Goal: Task Accomplishment & Management: Manage account settings

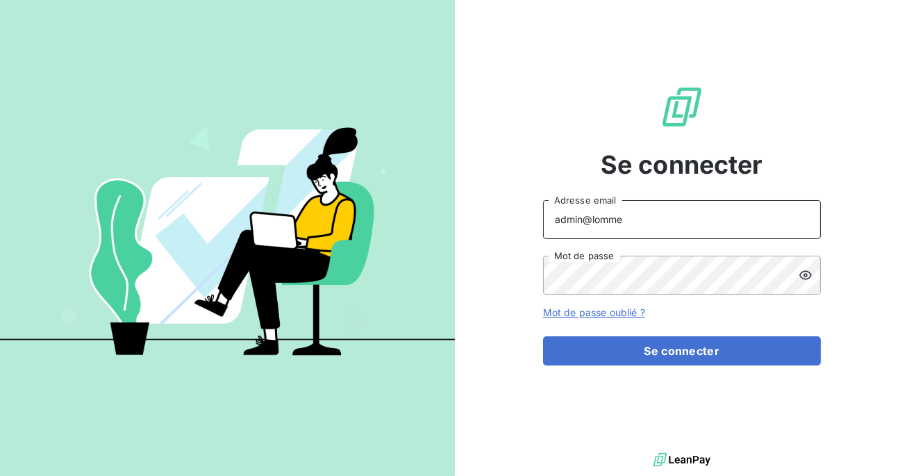
click at [650, 220] on input "admin@lomme" at bounding box center [682, 219] width 278 height 39
type input "admin@jv3"
click at [543, 336] on button "Se connecter" at bounding box center [682, 350] width 278 height 29
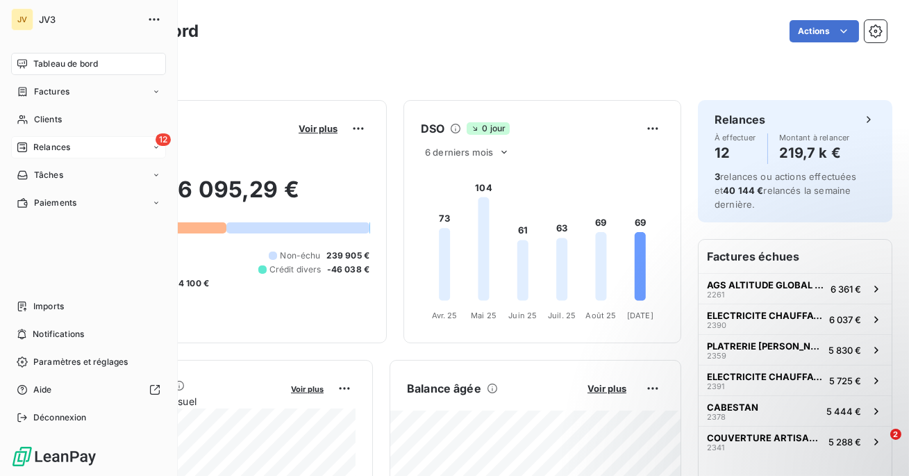
click at [30, 148] on div "Relances" at bounding box center [43, 147] width 53 height 13
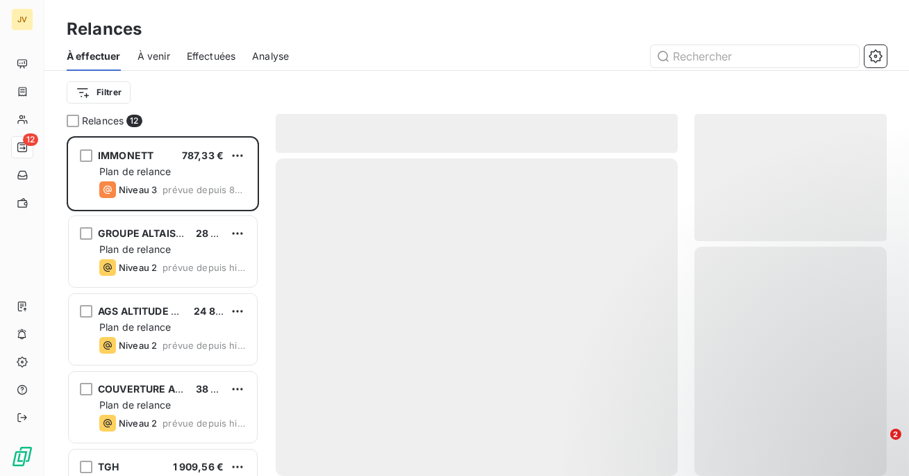
scroll to position [340, 192]
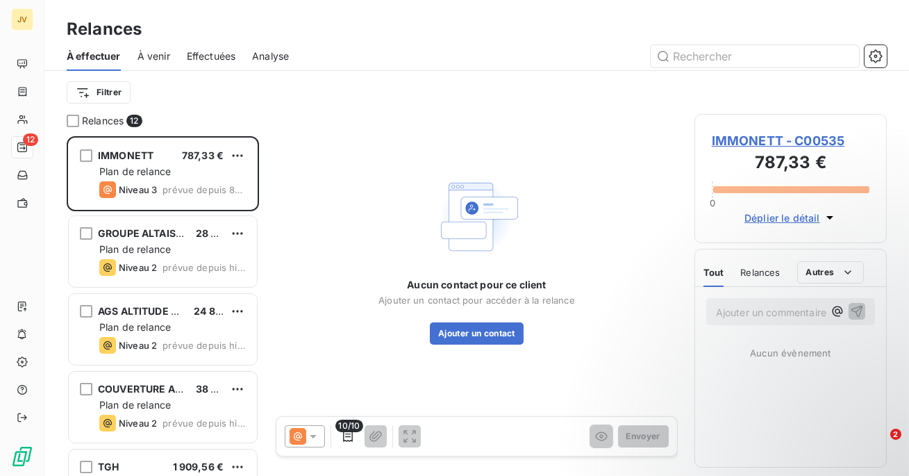
click at [214, 58] on span "Effectuées" at bounding box center [211, 56] width 49 height 14
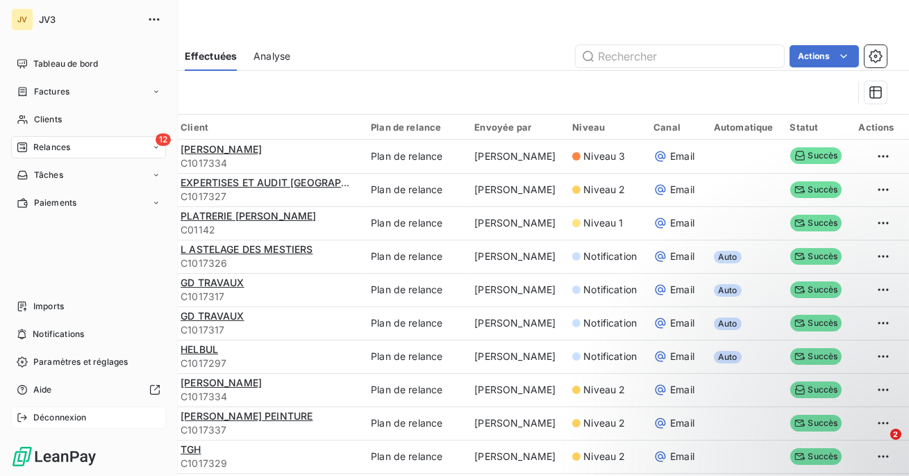
click at [48, 419] on span "Déconnexion" at bounding box center [59, 417] width 53 height 13
